Goal: Task Accomplishment & Management: Use online tool/utility

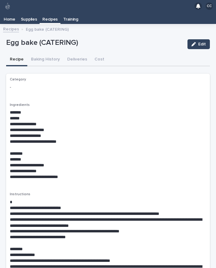
click at [12, 21] on p "Home" at bounding box center [10, 17] width 12 height 10
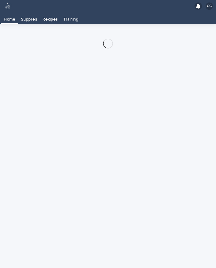
scroll to position [10, 0]
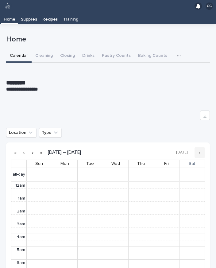
scroll to position [78, 0]
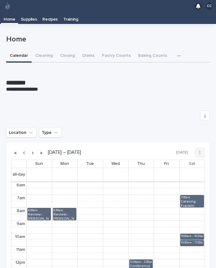
click at [117, 50] on button "Pastry Counts" at bounding box center [116, 56] width 36 height 13
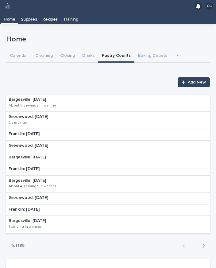
click at [54, 97] on p "Bargesville: [DATE]" at bounding box center [51, 99] width 85 height 5
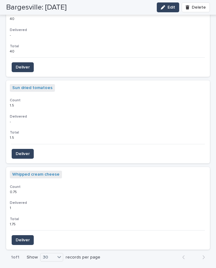
scroll to position [2204, 0]
click at [206, 250] on div "Back Next" at bounding box center [194, 257] width 33 height 15
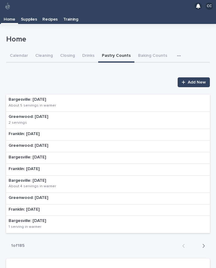
click at [47, 113] on div "Greenwood: [DATE] 2 servings" at bounding box center [37, 120] width 63 height 17
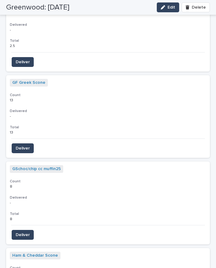
scroll to position [1783, 0]
click at [23, 232] on span "Deliver" at bounding box center [23, 235] width 14 height 6
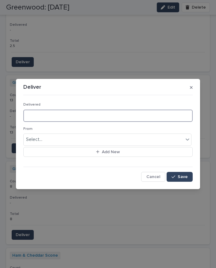
click at [59, 118] on input at bounding box center [108, 116] width 170 height 12
type input "*"
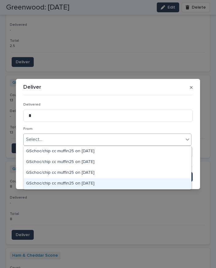
click at [92, 178] on div "GSchoc/chip cc muffin25 on [DATE]" at bounding box center [108, 183] width 168 height 11
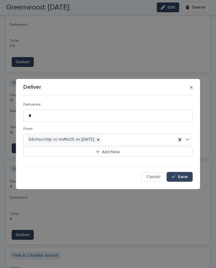
click at [183, 178] on span "Save" at bounding box center [183, 177] width 10 height 4
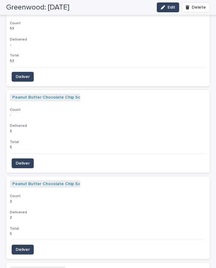
scroll to position [2201, 0]
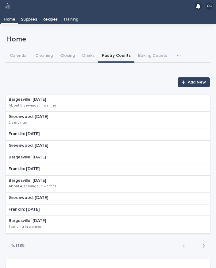
click at [55, 141] on div "Greenwood: [DATE]" at bounding box center [108, 147] width 204 height 12
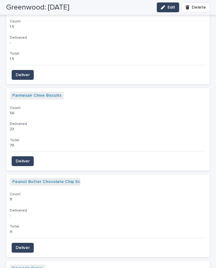
scroll to position [2030, 0]
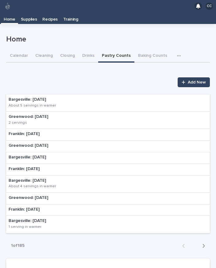
click at [61, 114] on p "Greenwood: [DATE]" at bounding box center [38, 116] width 58 height 5
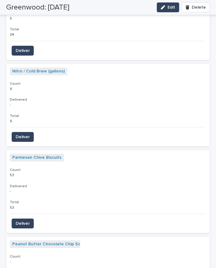
scroll to position [2053, 0]
